Goal: Navigation & Orientation: Find specific page/section

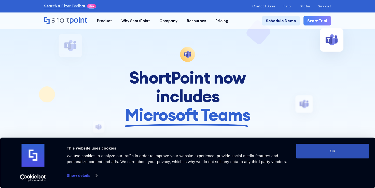
click at [320, 155] on button "OK" at bounding box center [332, 151] width 73 height 15
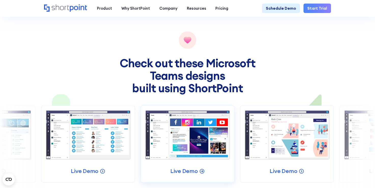
scroll to position [586, 0]
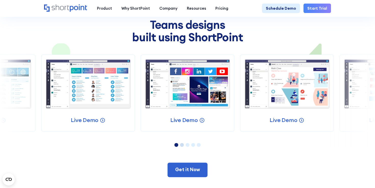
click at [182, 143] on li "Page dot 2" at bounding box center [182, 145] width 4 height 4
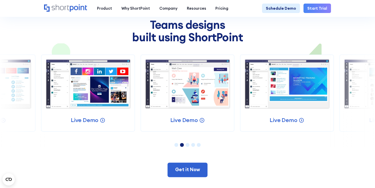
click at [182, 143] on li "Page dot 2" at bounding box center [182, 145] width 4 height 4
click at [188, 143] on li "Page dot 3" at bounding box center [188, 145] width 4 height 4
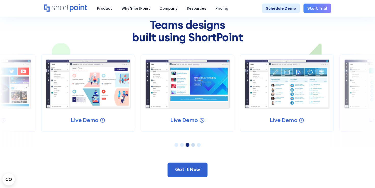
click at [193, 143] on li "Page dot 4" at bounding box center [193, 145] width 4 height 4
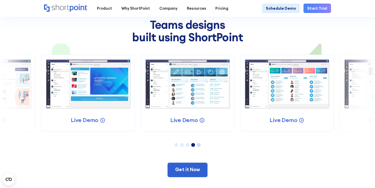
click at [200, 143] on li "Page dot 5" at bounding box center [199, 145] width 4 height 4
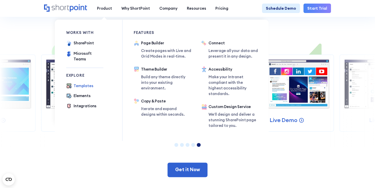
click at [82, 83] on div "Templates" at bounding box center [84, 86] width 20 height 6
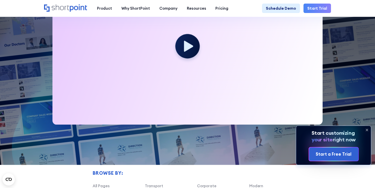
scroll to position [127, 0]
